Goal: Task Accomplishment & Management: Manage account settings

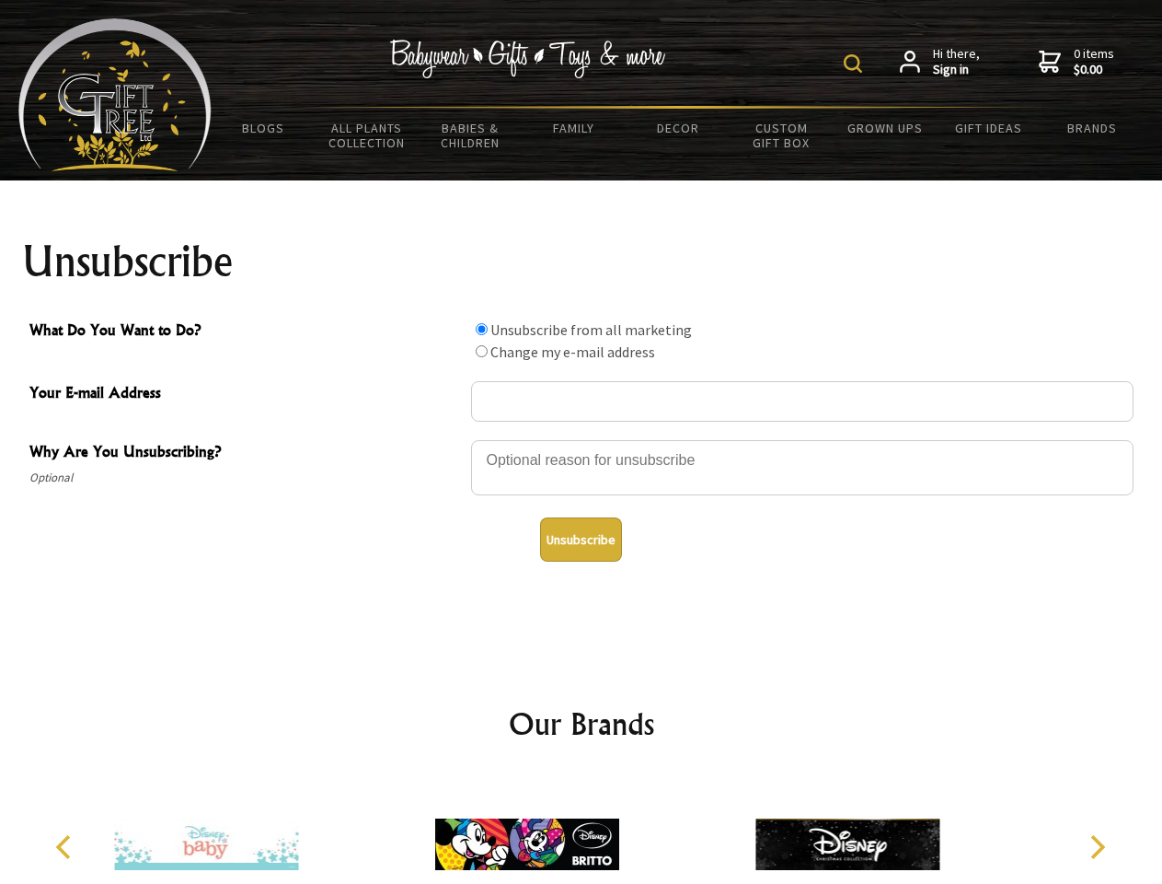
click at [856, 64] on img at bounding box center [853, 63] width 18 height 18
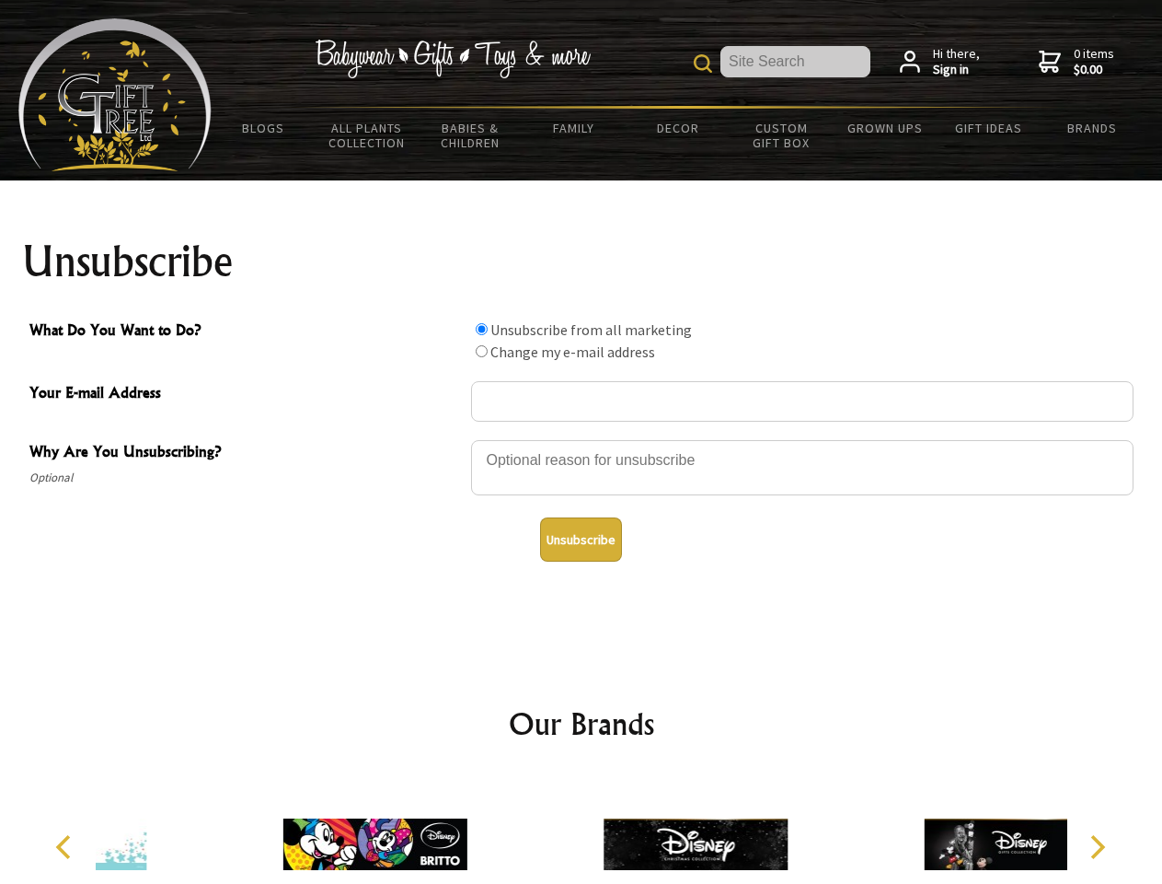
click at [582, 439] on div at bounding box center [802, 470] width 663 height 64
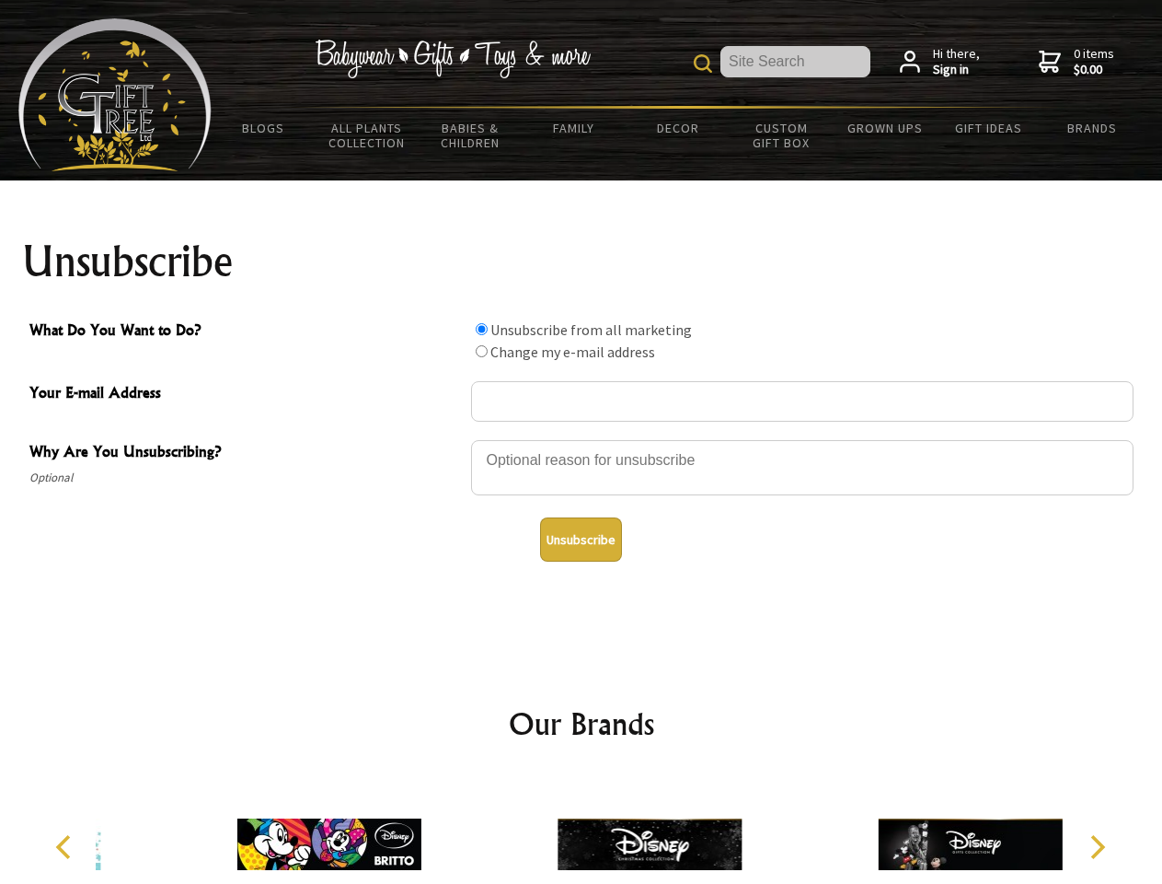
click at [481, 329] on input "What Do You Want to Do?" at bounding box center [482, 329] width 12 height 12
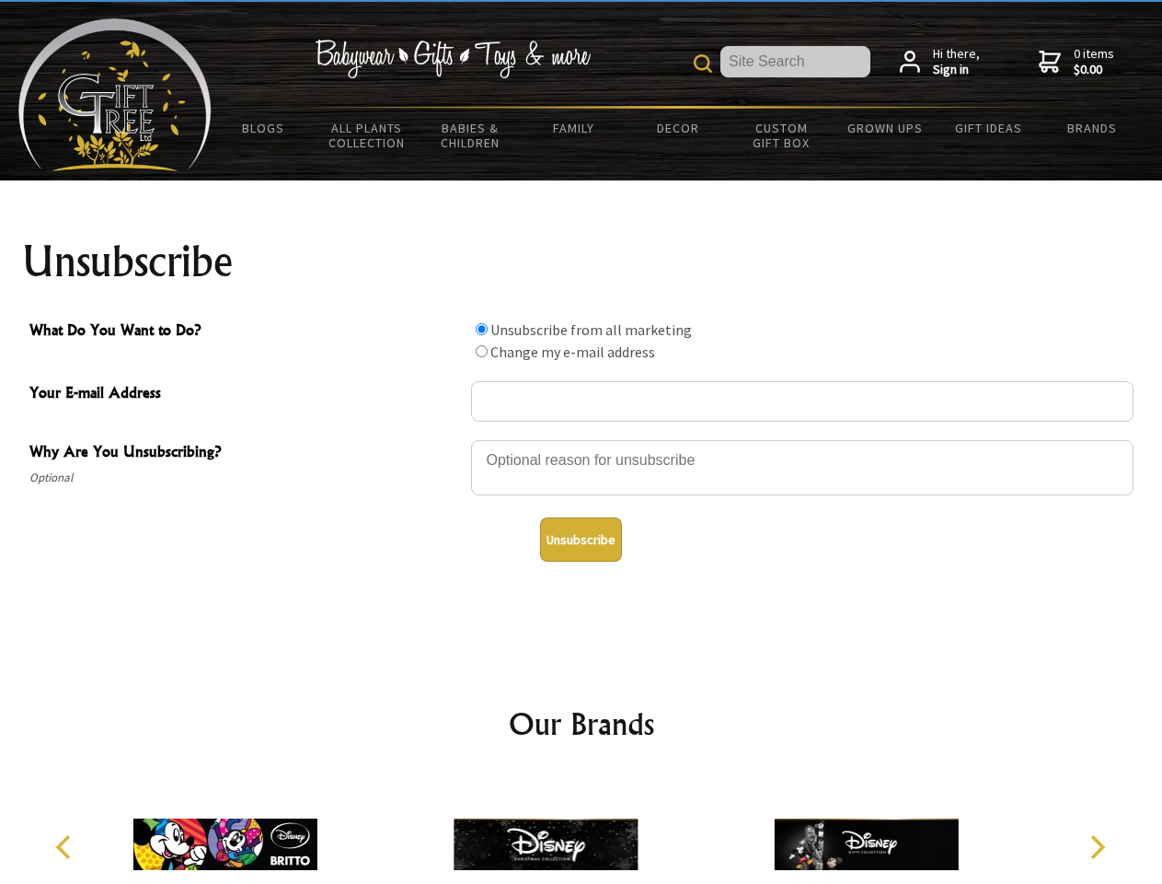
click at [481, 351] on input "What Do You Want to Do?" at bounding box center [482, 351] width 12 height 12
radio input "true"
click at [581, 539] on button "Unsubscribe" at bounding box center [581, 539] width 82 height 44
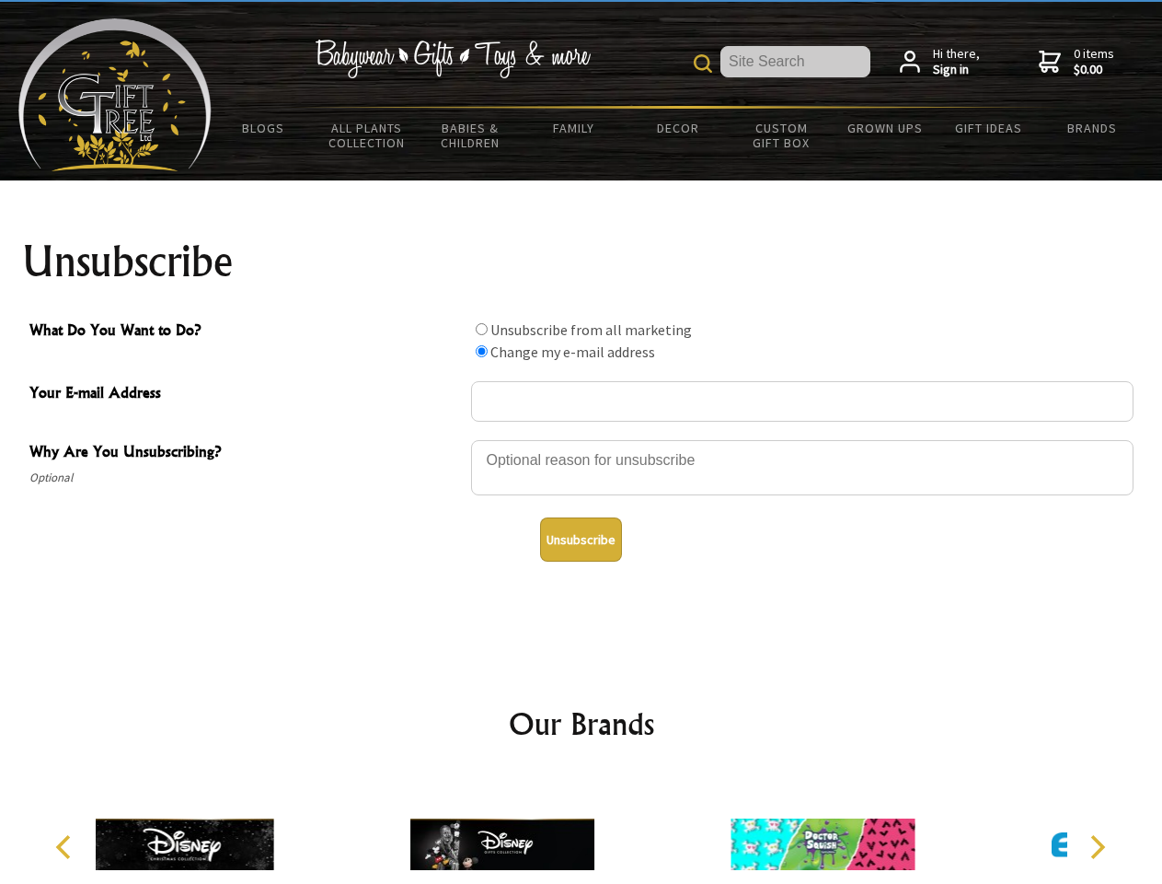
click at [66, 847] on icon "Previous" at bounding box center [65, 847] width 24 height 24
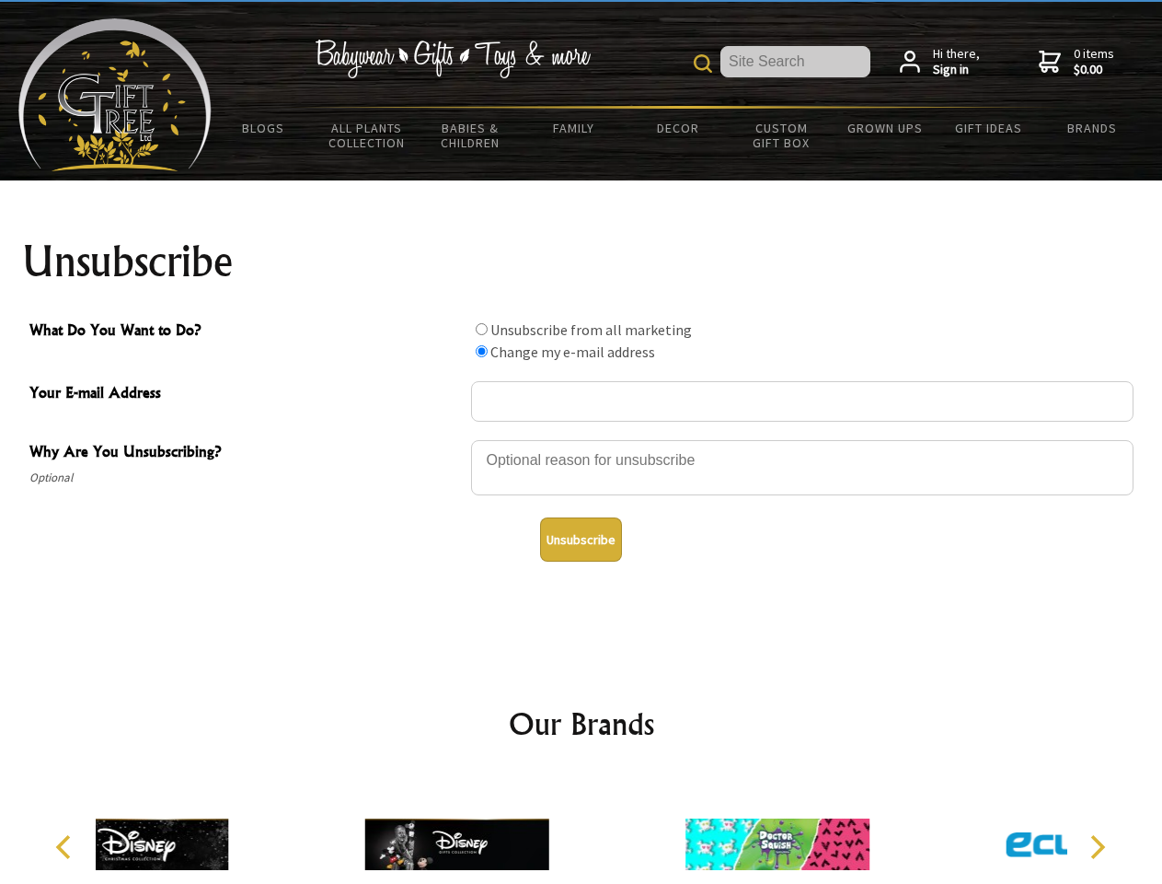
click at [1097, 847] on icon "Next" at bounding box center [1096, 847] width 24 height 24
